Goal: Transaction & Acquisition: Book appointment/travel/reservation

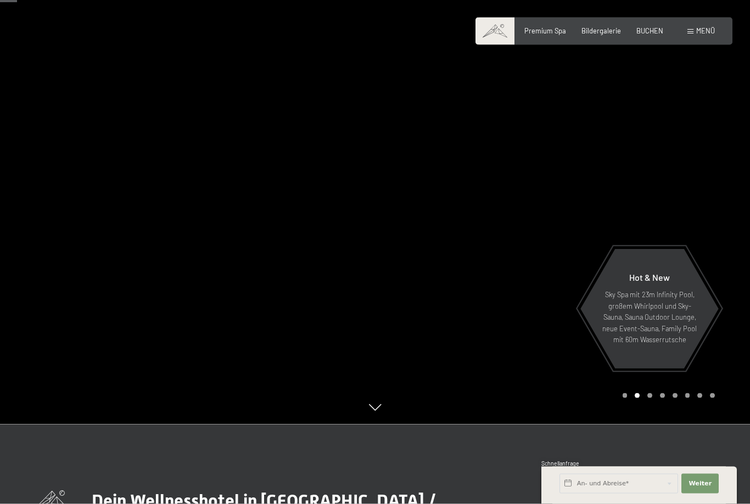
scroll to position [69, 0]
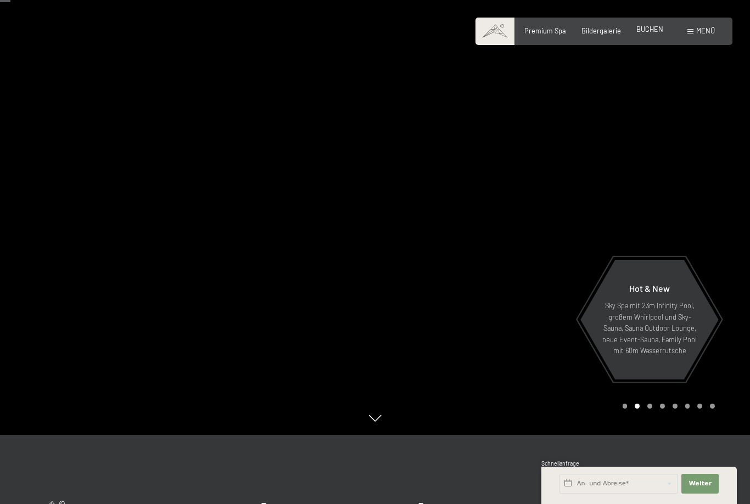
click at [658, 31] on span "BUCHEN" at bounding box center [649, 29] width 27 height 9
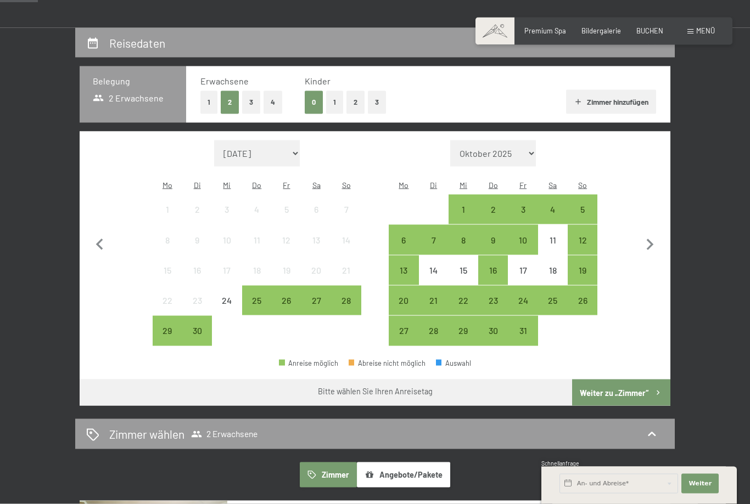
scroll to position [182, 0]
click at [293, 296] on div "26" at bounding box center [286, 309] width 27 height 27
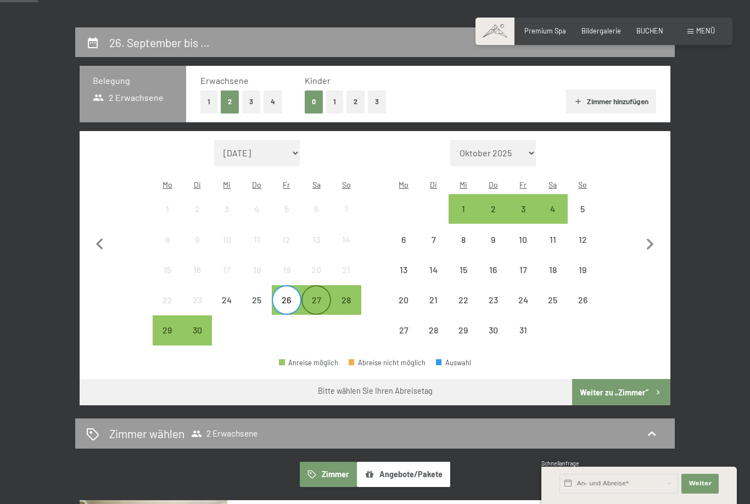
click at [317, 296] on div "27" at bounding box center [315, 309] width 27 height 27
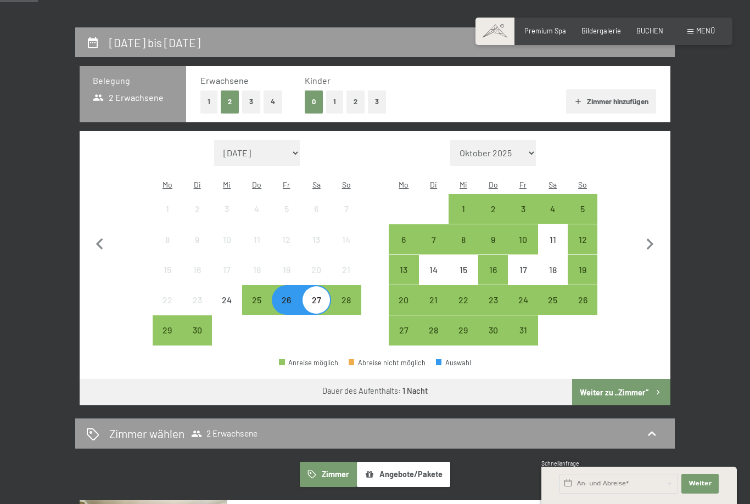
click at [385, 101] on button "3" at bounding box center [377, 102] width 18 height 23
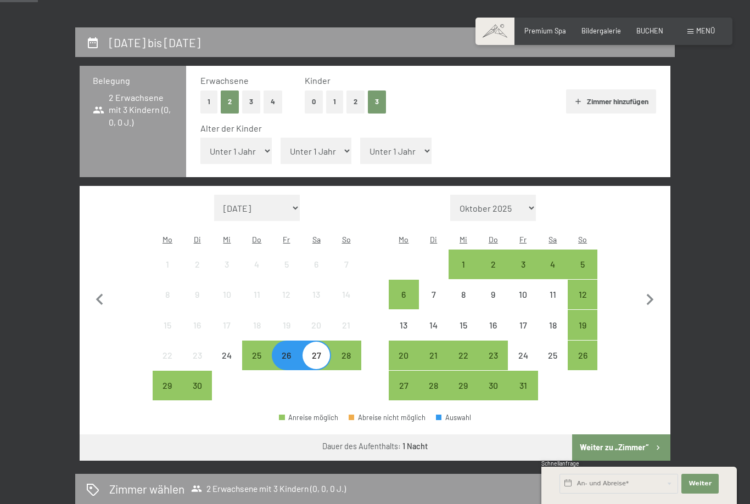
click at [249, 151] on select "Unter 1 Jahr 1 Jahr 2 Jahre 3 Jahre 4 Jahre 5 Jahre 6 Jahre 7 Jahre 8 Jahre 9 J…" at bounding box center [235, 151] width 71 height 26
select select "9"
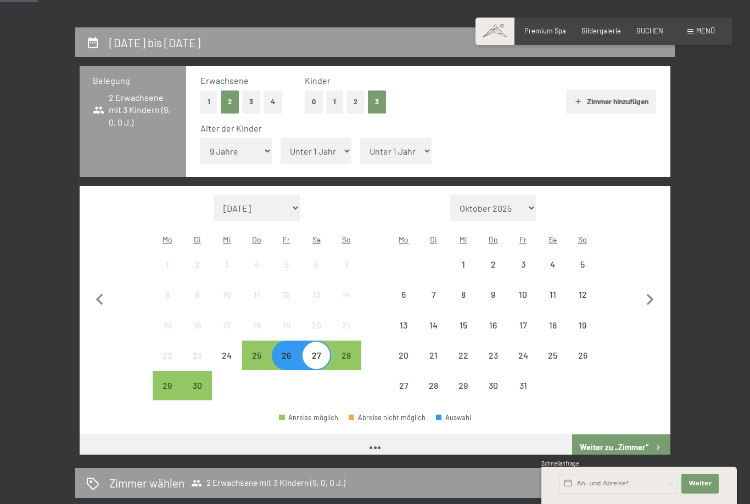
click at [309, 149] on select "Unter 1 Jahr 1 Jahr 2 Jahre 3 Jahre 4 Jahre 5 Jahre 6 Jahre 7 Jahre 8 Jahre 9 J…" at bounding box center [316, 151] width 71 height 26
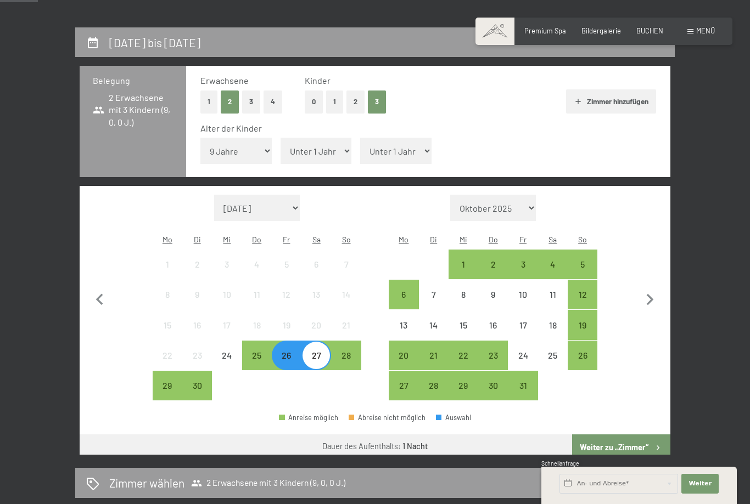
select select "12"
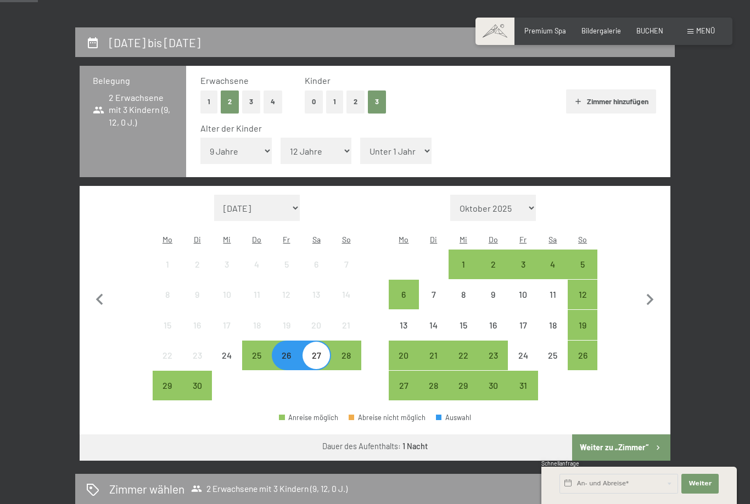
click at [383, 145] on select "Unter 1 Jahr 1 Jahr 2 Jahre 3 Jahre 4 Jahre 5 Jahre 6 Jahre 7 Jahre 8 Jahre 9 J…" at bounding box center [395, 151] width 71 height 26
select select "15"
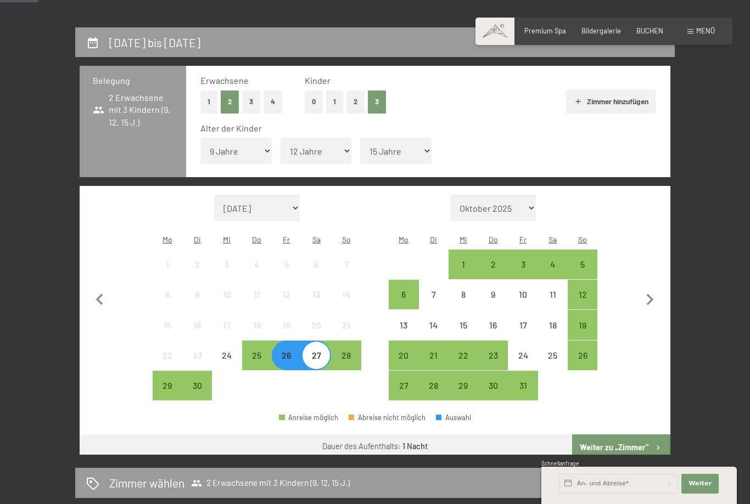
click at [634, 435] on button "Weiter zu „Zimmer“" at bounding box center [621, 448] width 98 height 26
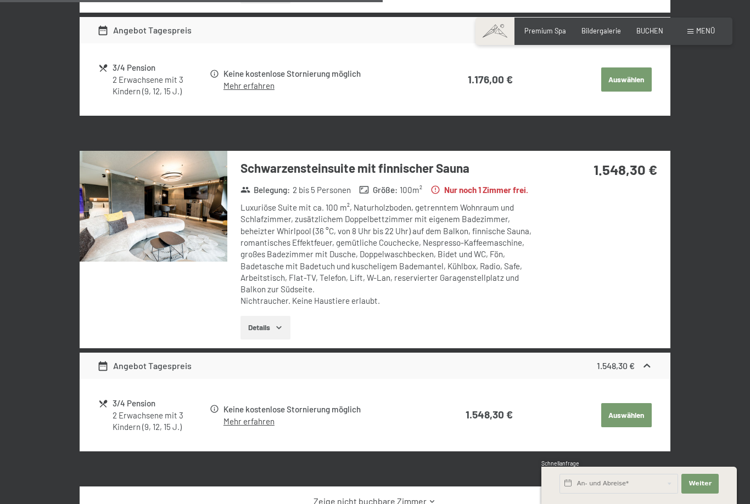
scroll to position [816, 0]
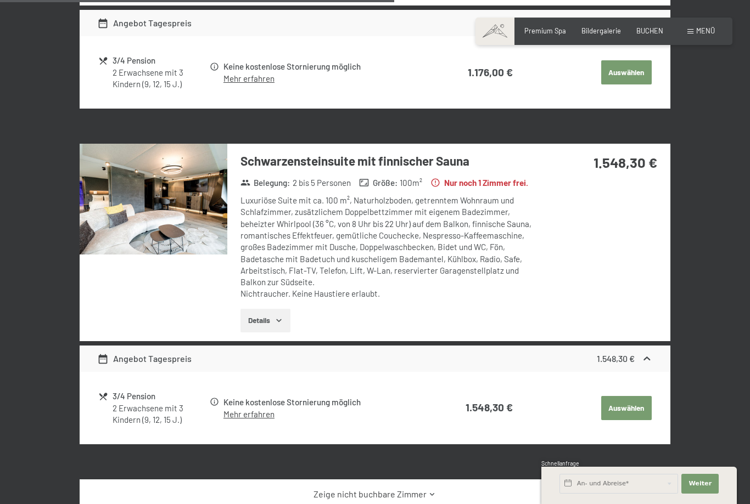
click at [271, 325] on button "Details" at bounding box center [265, 321] width 50 height 24
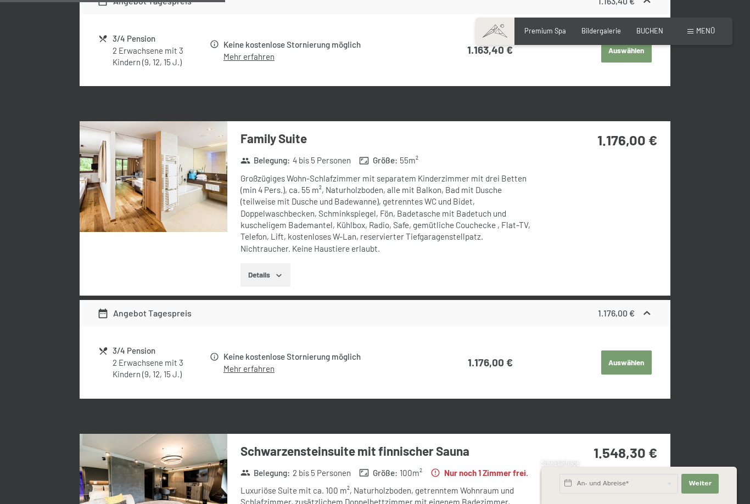
scroll to position [525, 0]
click at [270, 265] on button "Details" at bounding box center [265, 276] width 50 height 24
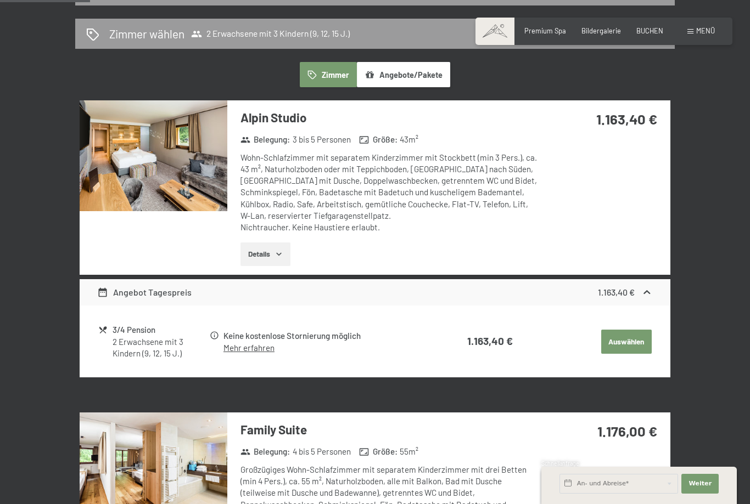
scroll to position [233, 0]
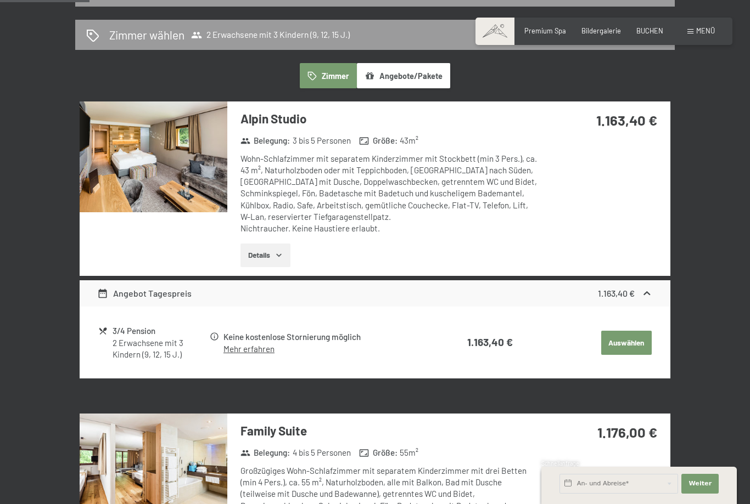
click at [273, 257] on button "Details" at bounding box center [265, 256] width 50 height 24
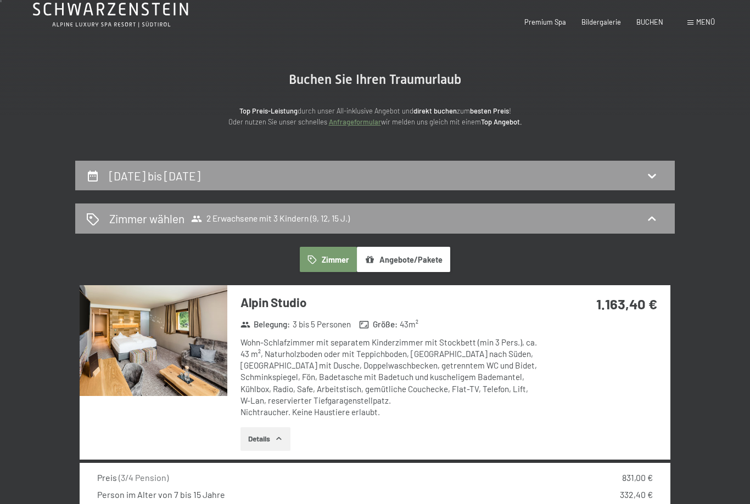
scroll to position [0, 0]
